Goal: Information Seeking & Learning: Learn about a topic

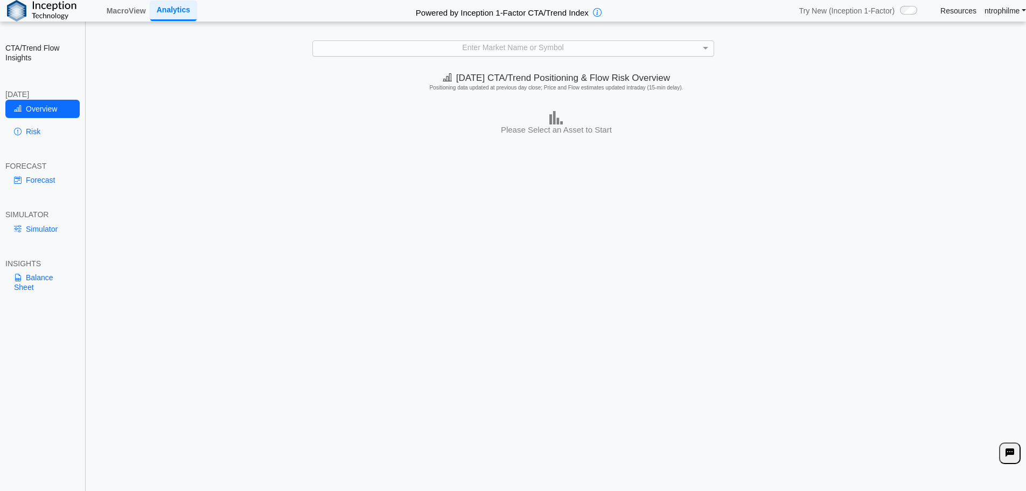
click at [536, 55] on div "Enter Market Name or Symbol" at bounding box center [513, 48] width 402 height 16
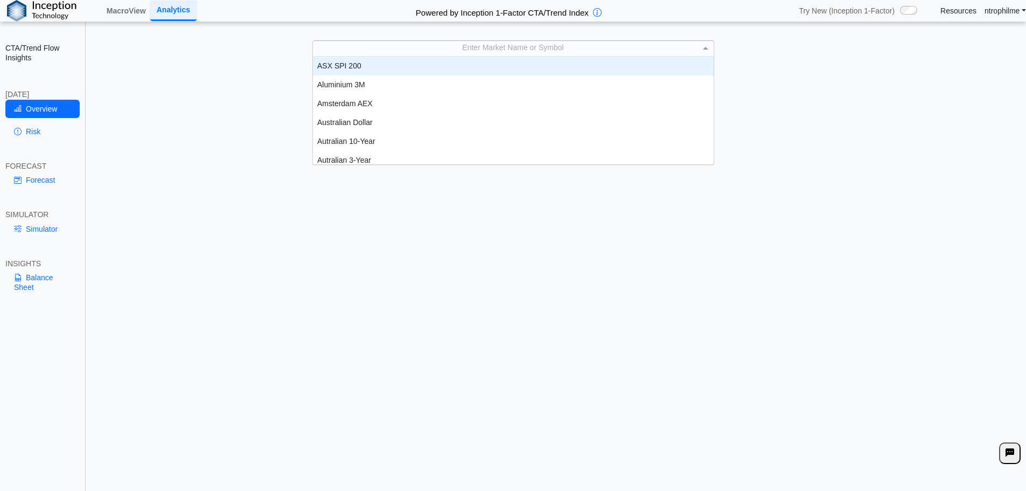
scroll to position [100, 393]
click at [536, 52] on div "Enter Market Name or Symbol" at bounding box center [513, 48] width 401 height 15
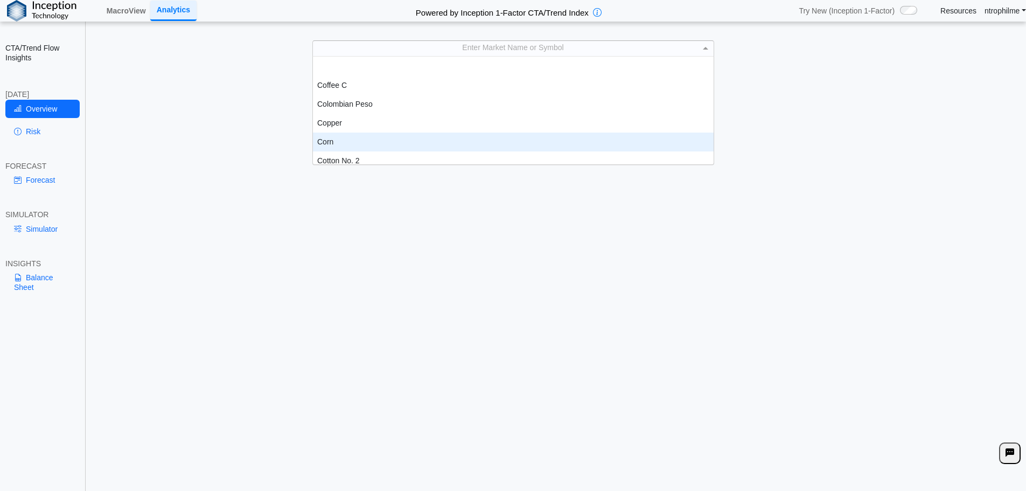
scroll to position [436, 0]
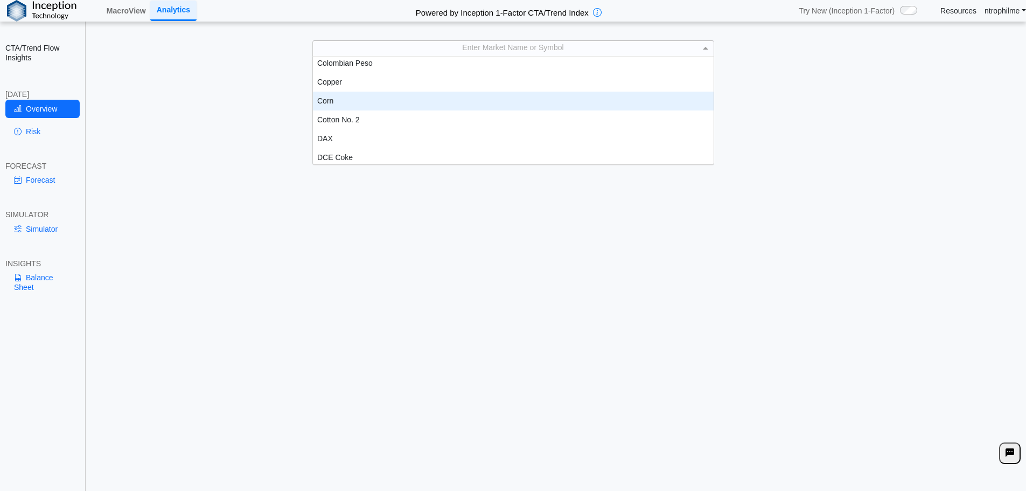
click at [340, 100] on div "Corn" at bounding box center [513, 101] width 401 height 19
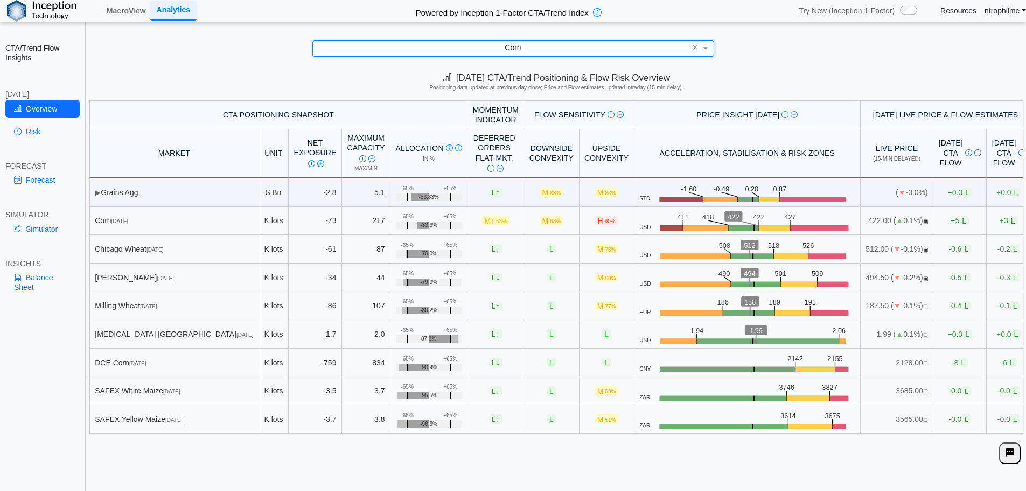
click at [387, 83] on div "[DATE] CTA/Trend Positioning & Flow Risk Overview Positioning data updated at p…" at bounding box center [556, 83] width 939 height 33
